Goal: Find contact information: Find contact information

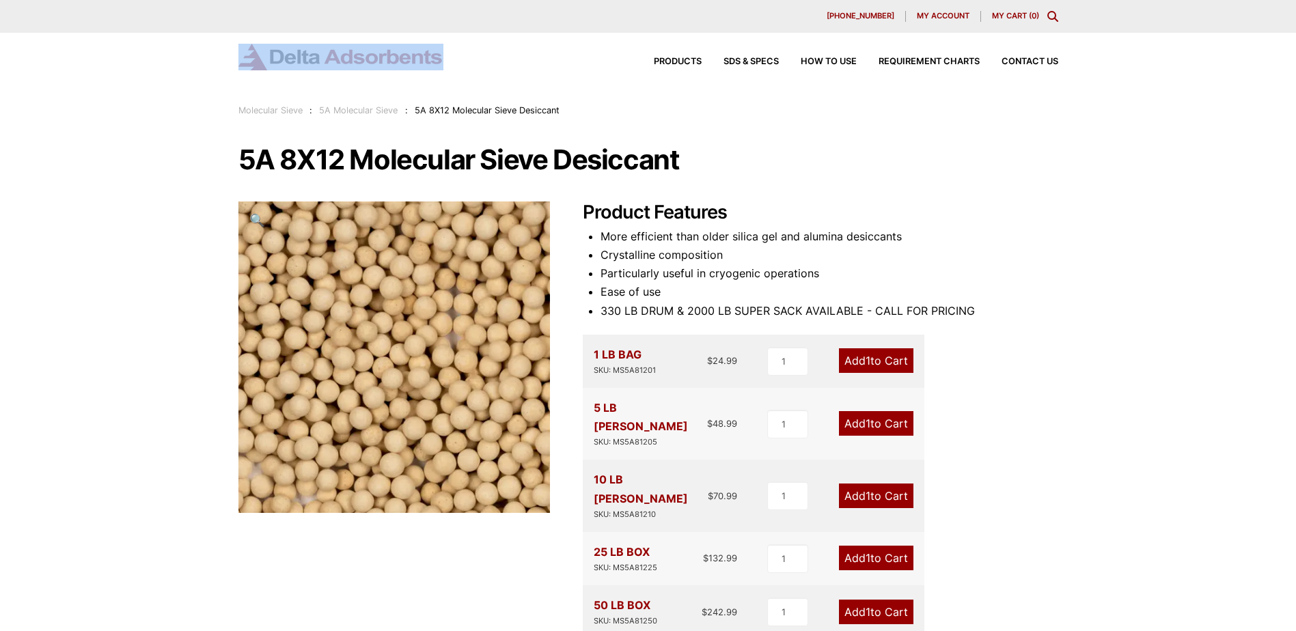
drag, startPoint x: 453, startPoint y: 54, endPoint x: 276, endPoint y: 55, distance: 177.6
click at [276, 55] on div "Products SDS & SPECS How to Use Requirement Charts Contact Us" at bounding box center [648, 57] width 820 height 27
drag, startPoint x: 557, startPoint y: 66, endPoint x: 631, endPoint y: 85, distance: 76.4
click at [557, 66] on div "Products SDS & SPECS How to Use Requirement Charts Contact Us" at bounding box center [648, 57] width 820 height 27
drag, startPoint x: 509, startPoint y: 63, endPoint x: 283, endPoint y: 53, distance: 225.6
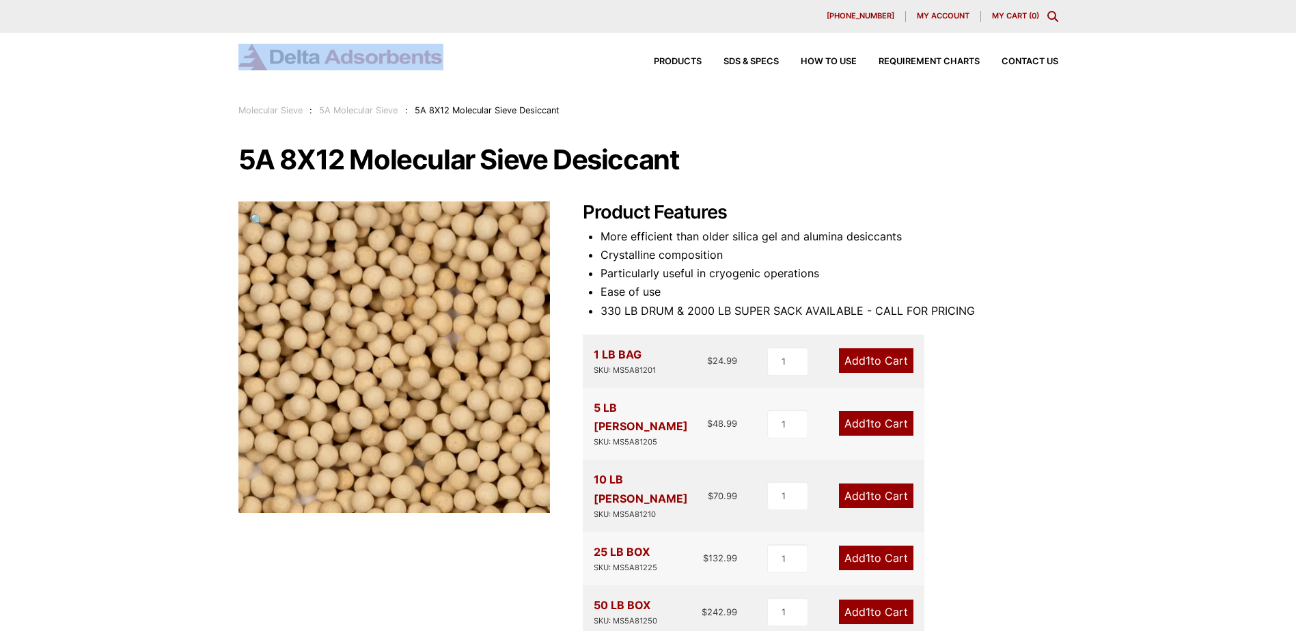
click at [283, 53] on div "Products SDS & SPECS How to Use Requirement Charts Contact Us" at bounding box center [648, 57] width 820 height 27
copy picture
click at [598, 72] on div "Products SDS & SPECS How to Use Requirement Charts Contact Us" at bounding box center [648, 68] width 1296 height 70
click at [176, 276] on div "Our website has detected that you are using an outdated browser that will preve…" at bounding box center [648, 616] width 1296 height 1232
click at [637, 183] on div "Our website has detected that you are using an outdated browser that will preve…" at bounding box center [648, 616] width 1296 height 1232
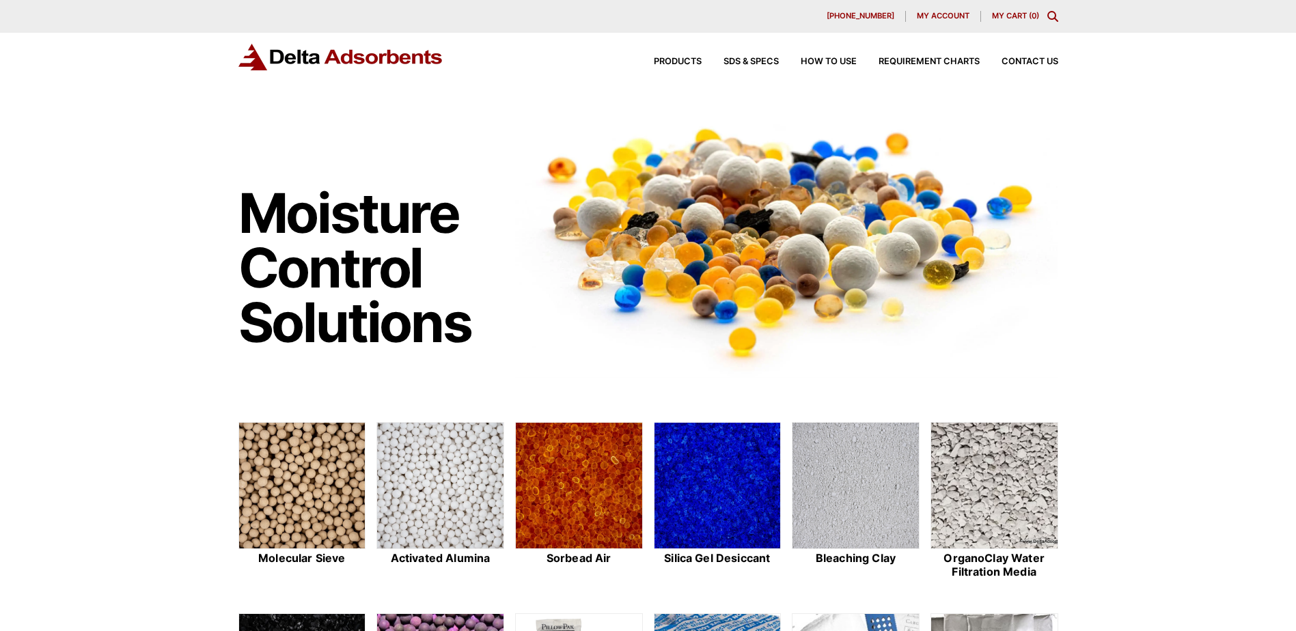
click at [324, 56] on img at bounding box center [340, 57] width 205 height 27
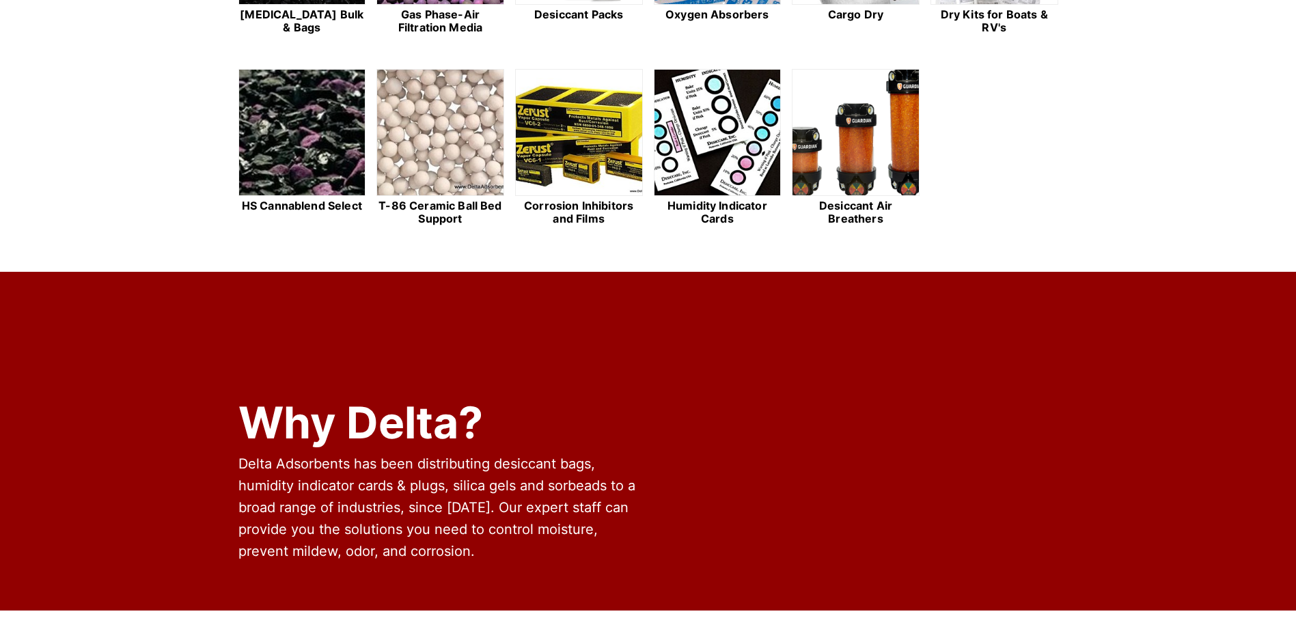
scroll to position [1081, 0]
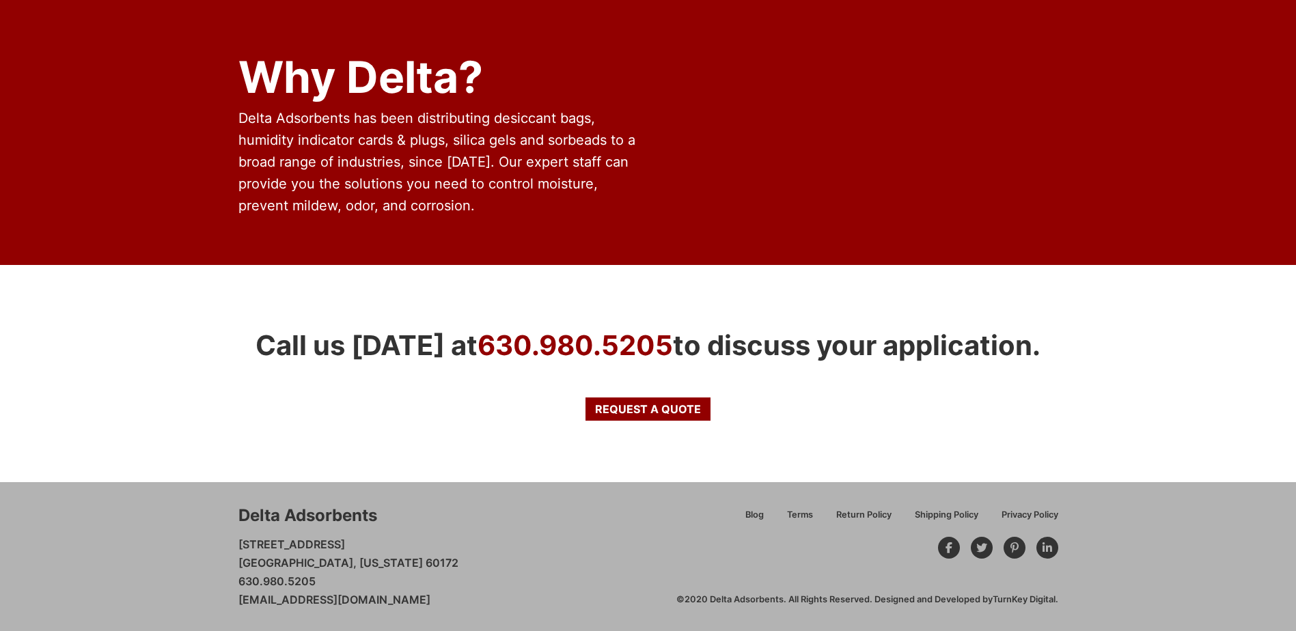
drag, startPoint x: 234, startPoint y: 544, endPoint x: 351, endPoint y: 544, distance: 116.8
click at [351, 544] on div "Delta Adsorbents [STREET_ADDRESS][US_STATE] 630.980.5205 [EMAIL_ADDRESS][DOMAIN…" at bounding box center [648, 556] width 1296 height 149
copy p "28 Congress Circle W"
click at [247, 563] on p "28 Congress Circle W. Roselle, Illinois 60172 630.980.5205 customerservice@delt…" at bounding box center [348, 572] width 220 height 74
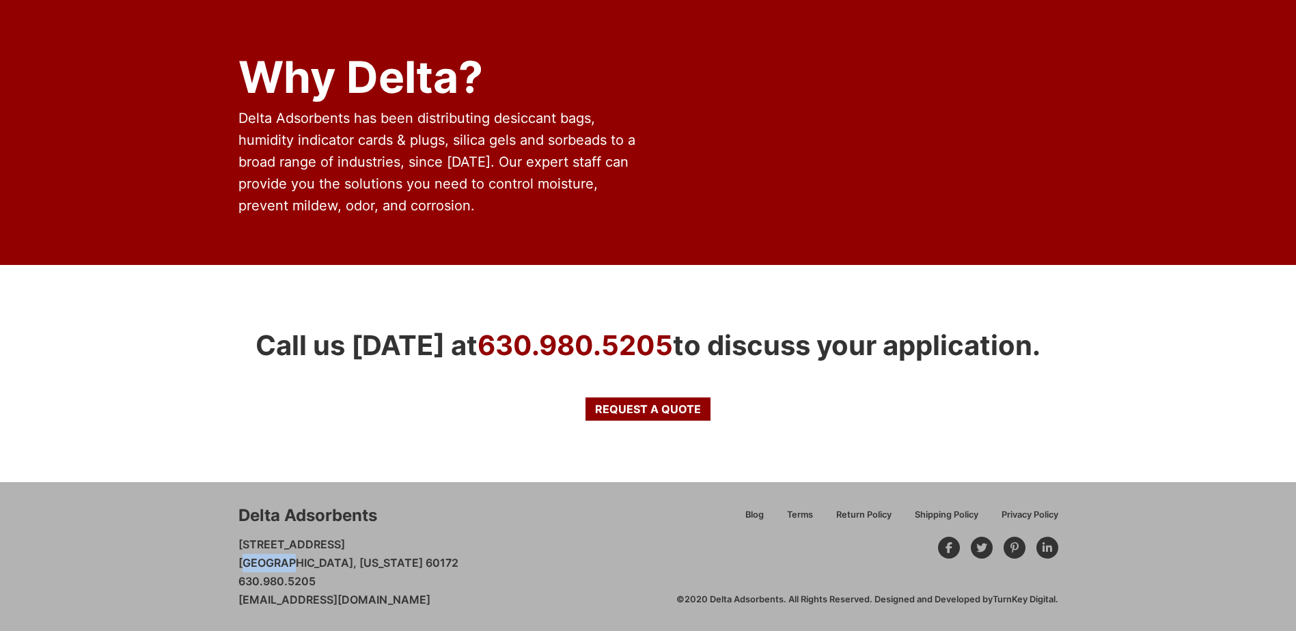
copy p "Roselle"
click at [297, 580] on p "28 Congress Circle W. Roselle, Illinois 60172 630.980.5205 customerservice@delt…" at bounding box center [348, 572] width 220 height 74
copy p "630.980.5205"
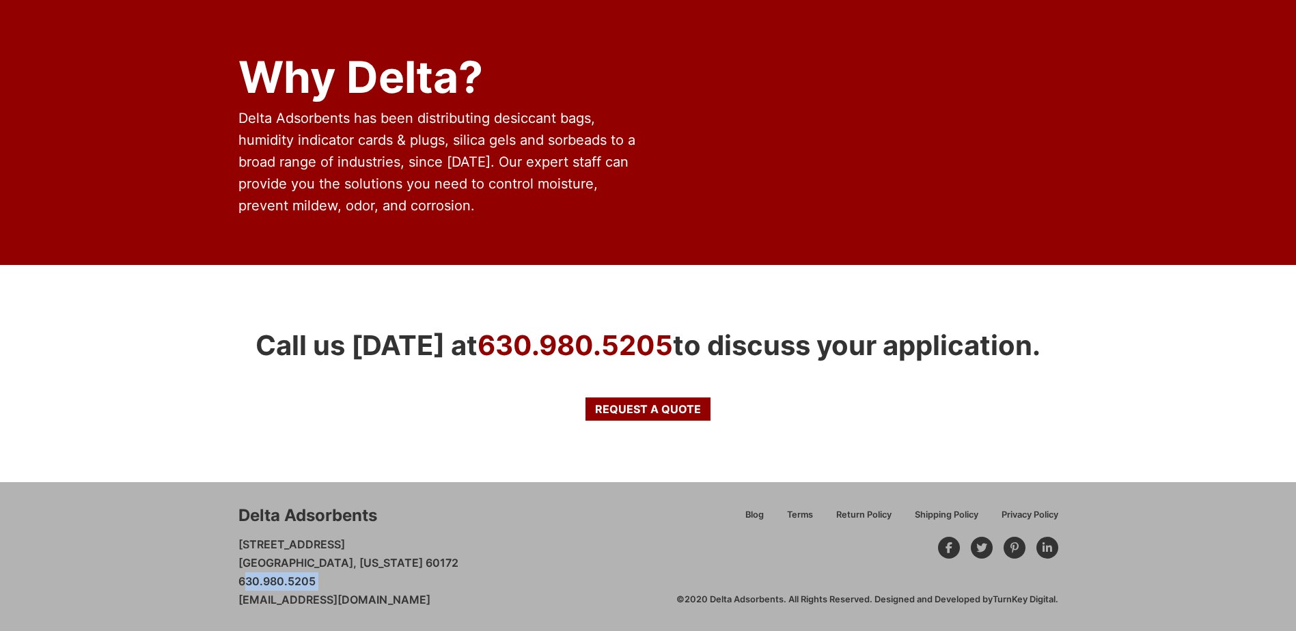
drag, startPoint x: 518, startPoint y: 591, endPoint x: 238, endPoint y: 599, distance: 280.8
click at [238, 599] on div "Delta Adsorbents 28 Congress Circle W. Roselle, Illinois 60172 630.980.5205 cus…" at bounding box center [457, 556] width 438 height 105
copy link "[EMAIL_ADDRESS][DOMAIN_NAME]"
